Goal: Check status

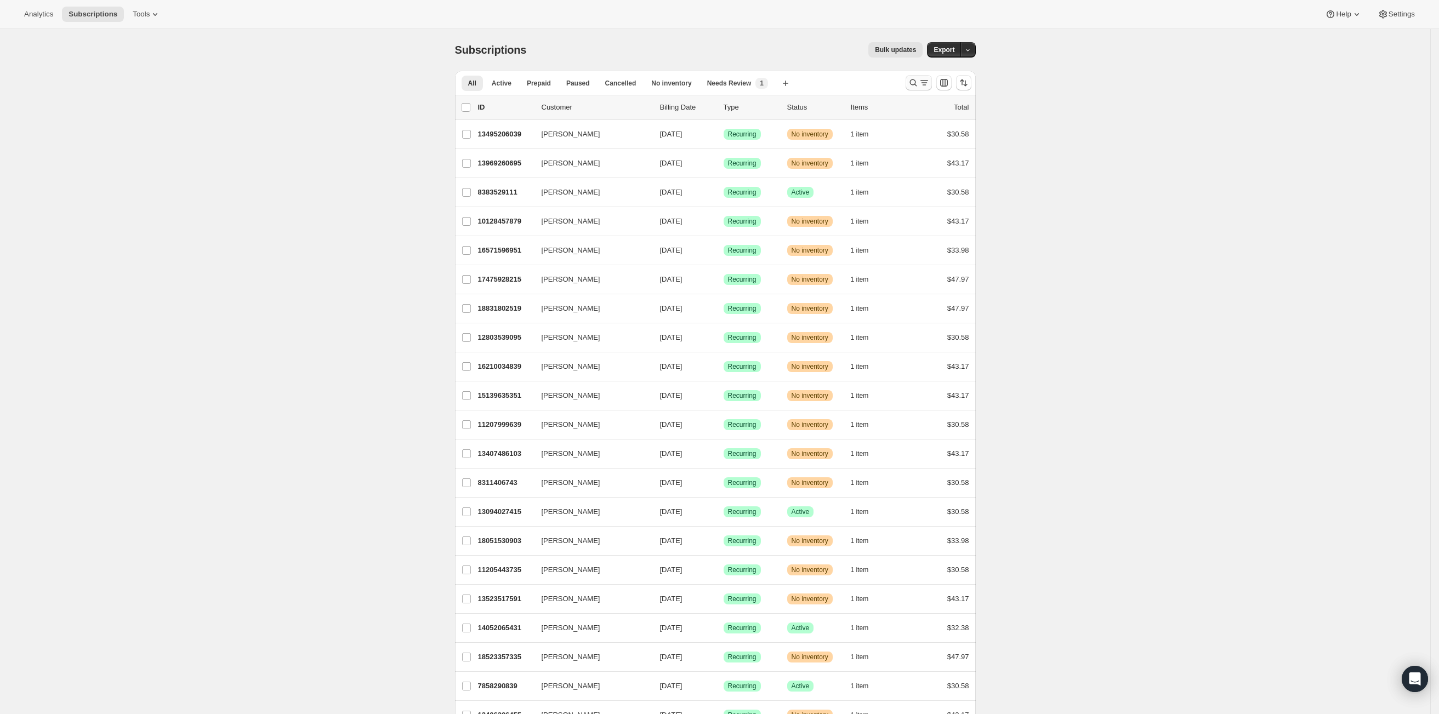
click at [909, 85] on div at bounding box center [918, 82] width 26 height 15
click at [915, 83] on icon "Search and filter results" at bounding box center [913, 82] width 11 height 11
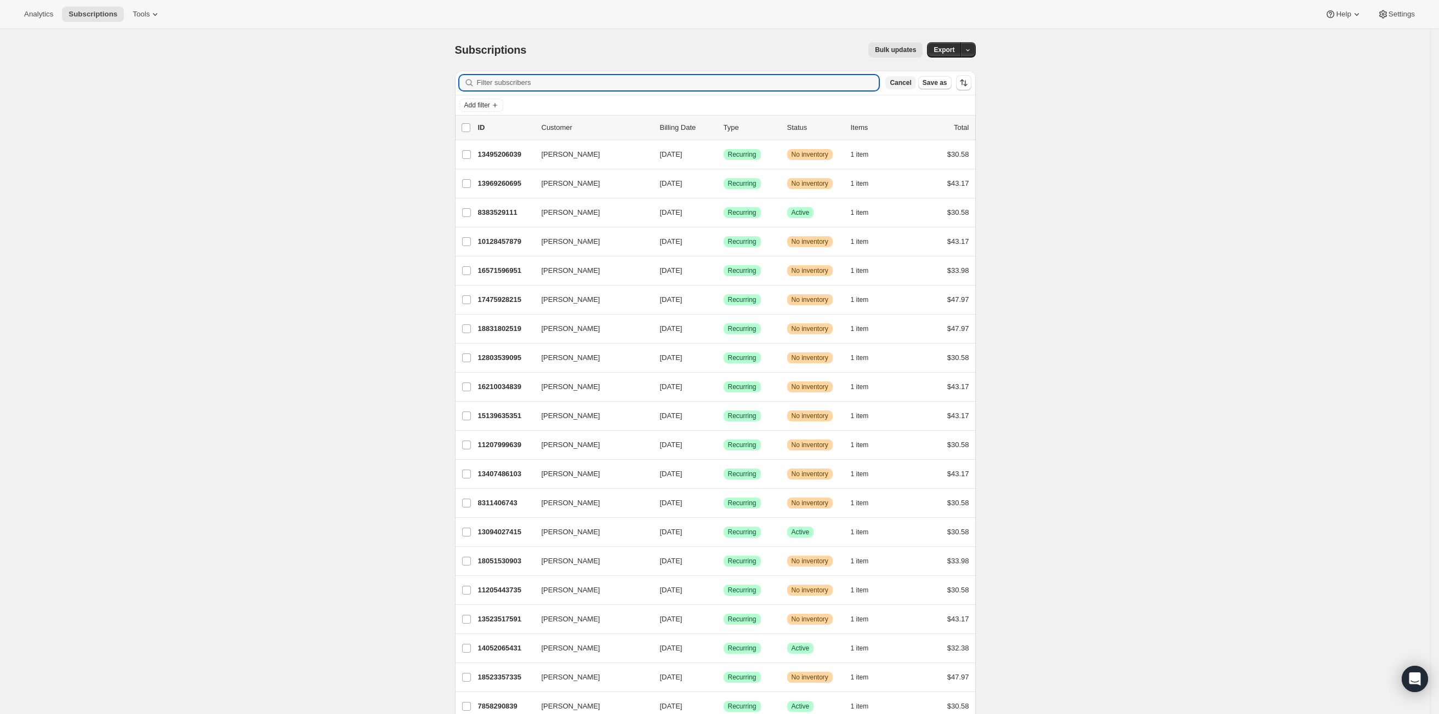
paste input "7511704369"
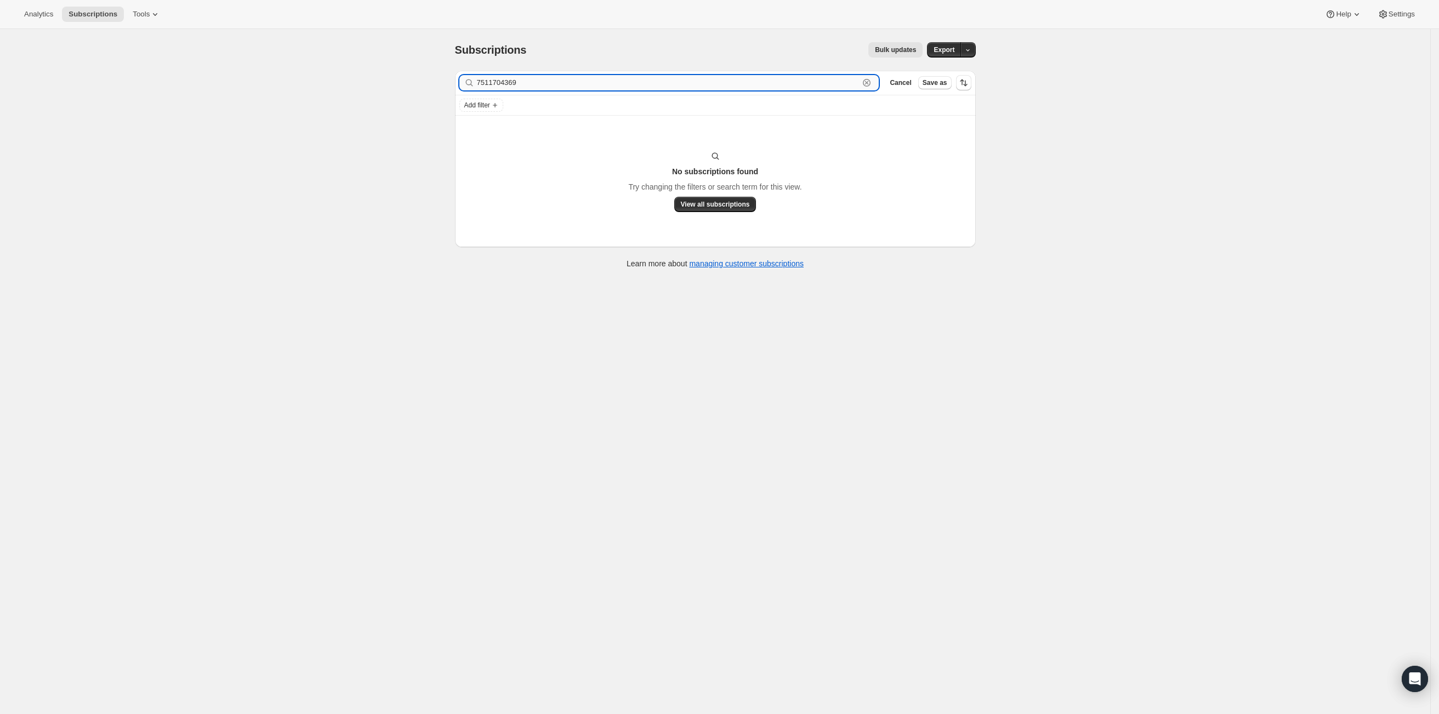
click at [762, 82] on input "7511704369" at bounding box center [668, 82] width 383 height 15
click at [761, 81] on input "7511704369" at bounding box center [668, 82] width 383 height 15
paste input "[EMAIL_ADDRESS][DOMAIN_NAME]"
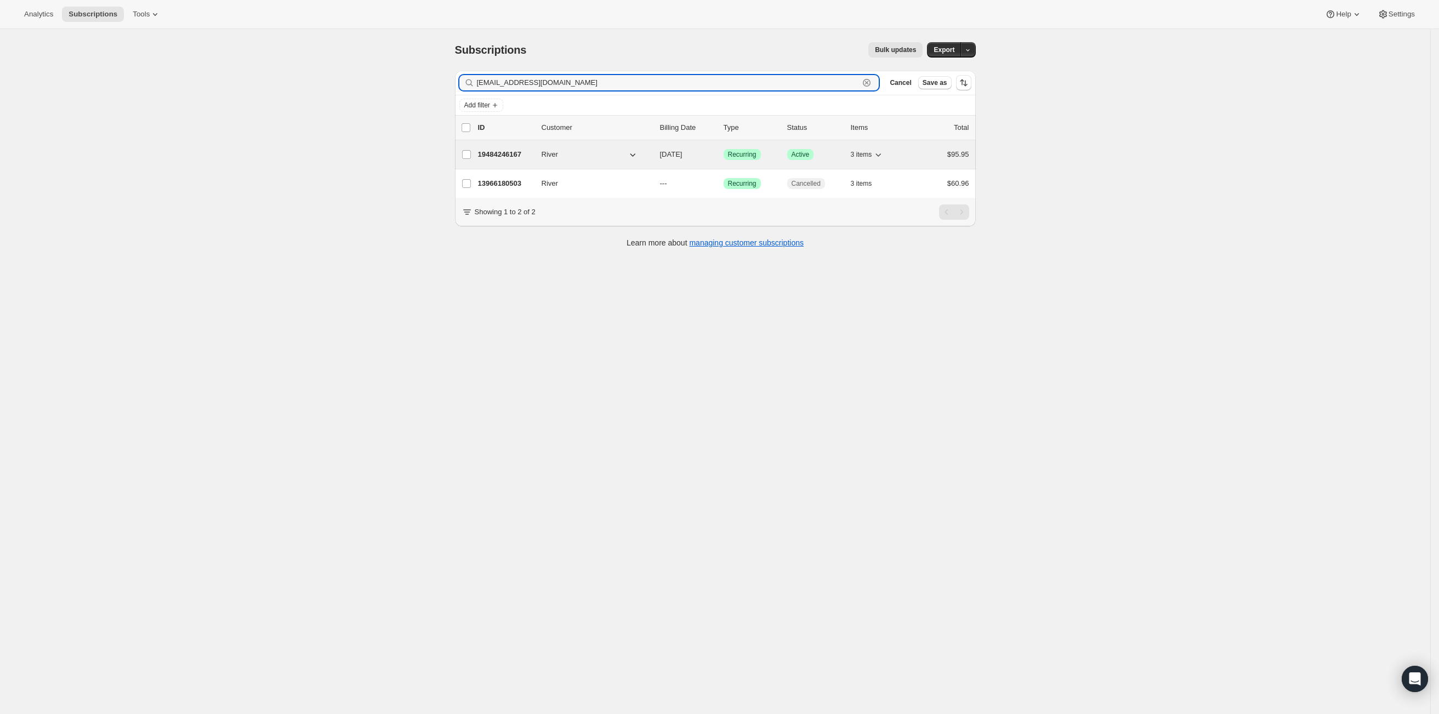
type input "[EMAIL_ADDRESS][DOMAIN_NAME]"
click at [585, 156] on button "River" at bounding box center [590, 155] width 110 height 18
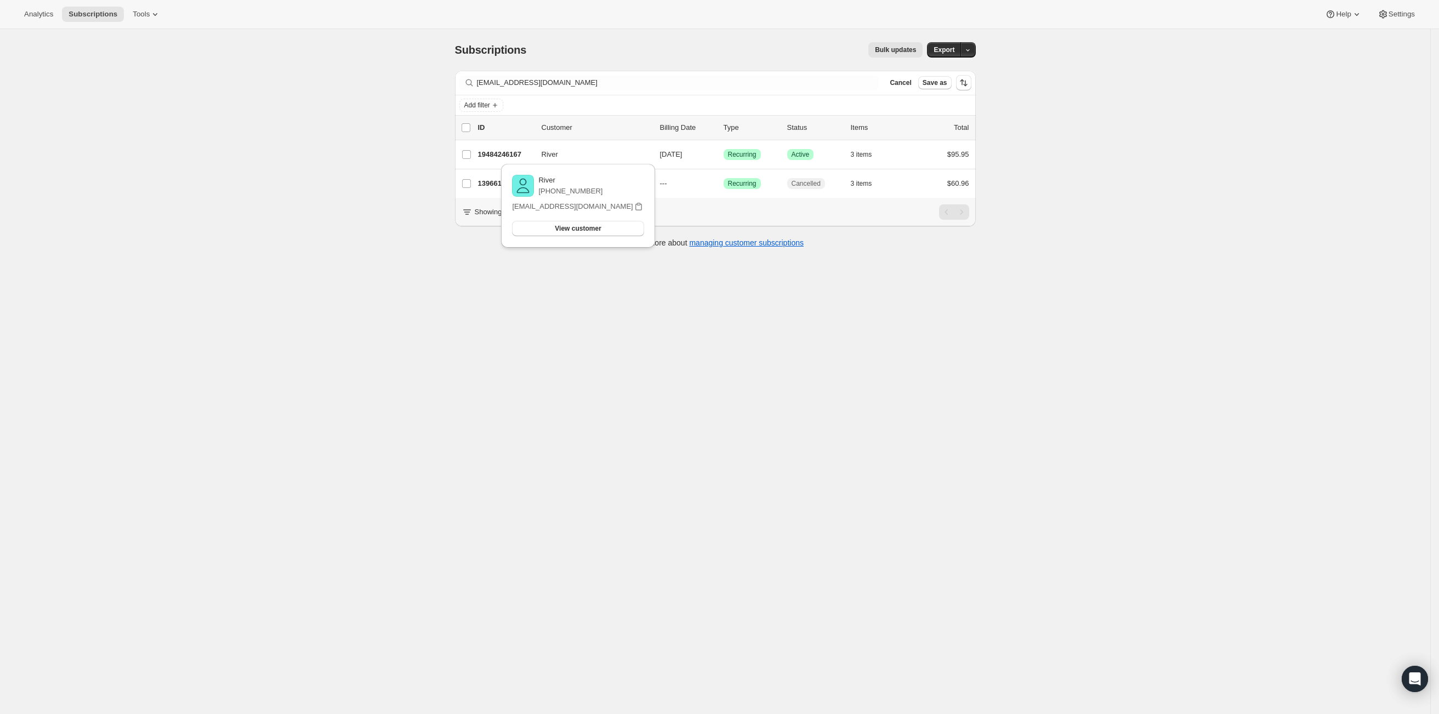
click at [479, 316] on div "Subscriptions. This page is ready Subscriptions Bulk updates More actions Bulk …" at bounding box center [715, 386] width 1430 height 714
click at [503, 184] on p "13966180503" at bounding box center [505, 183] width 55 height 11
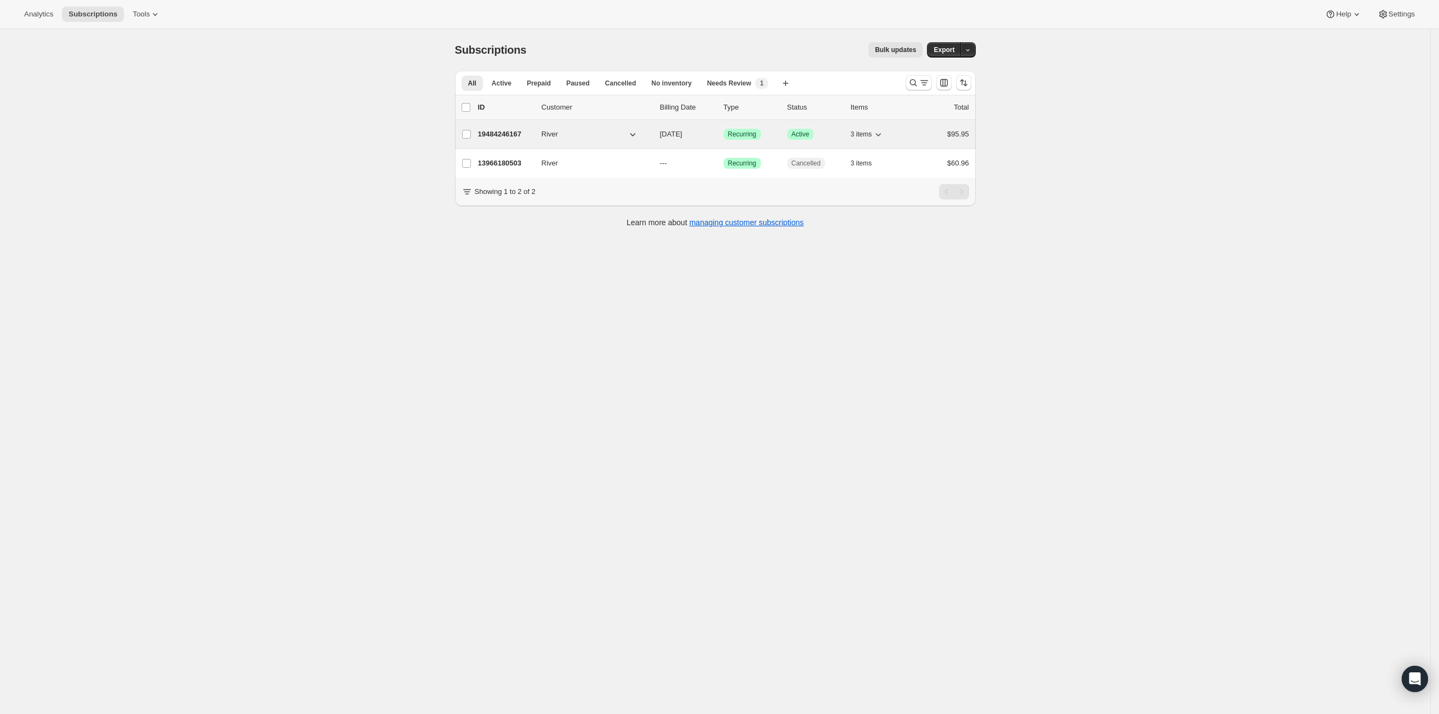
click at [509, 134] on p "19484246167" at bounding box center [505, 134] width 55 height 11
